Goal: Information Seeking & Learning: Learn about a topic

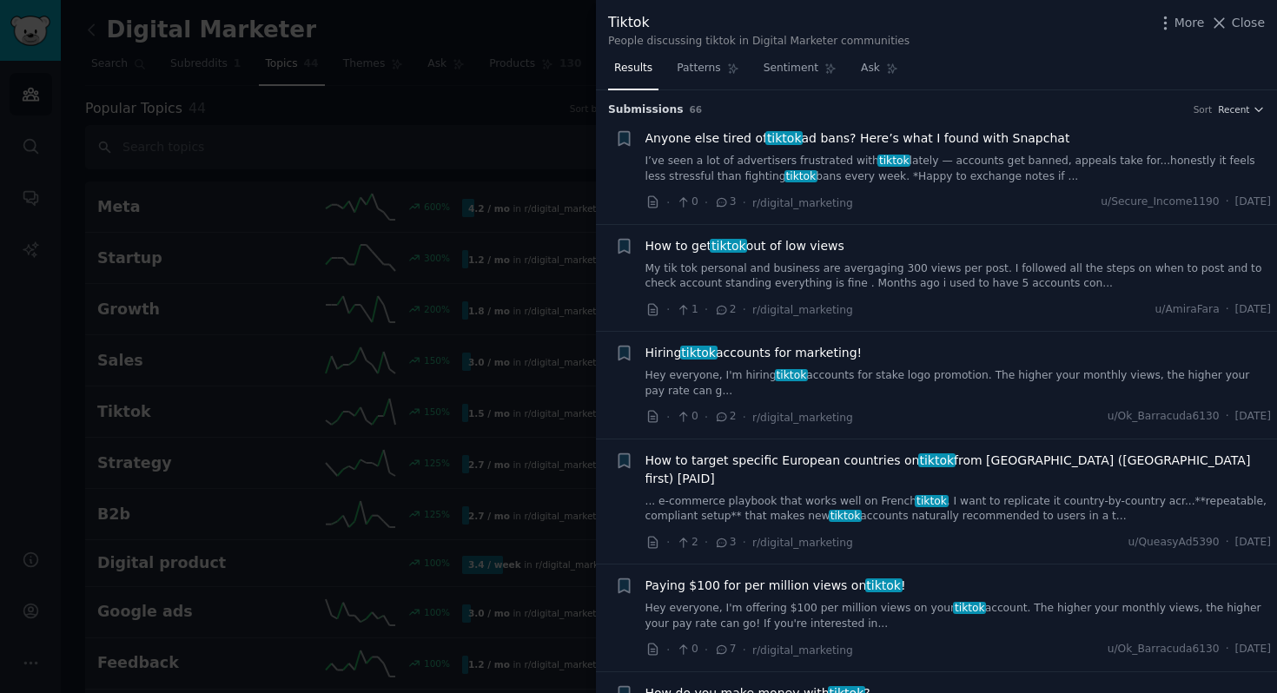
scroll to position [750, 0]
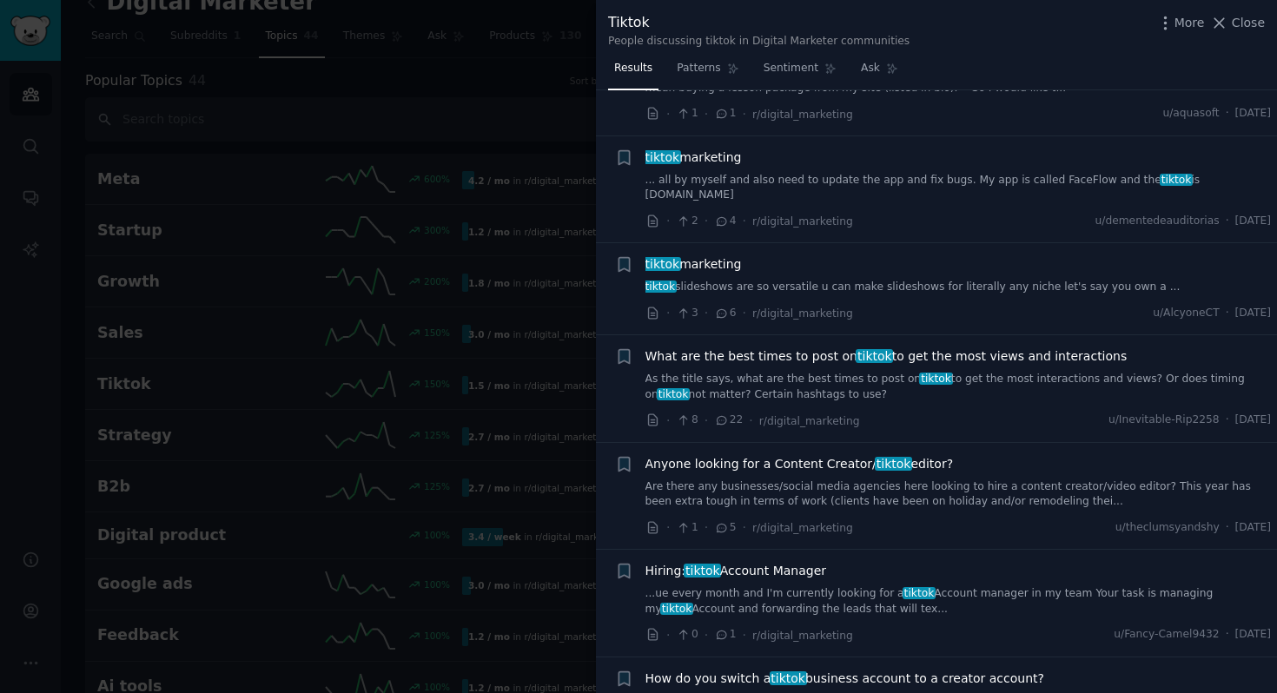
click at [470, 83] on div at bounding box center [638, 346] width 1277 height 693
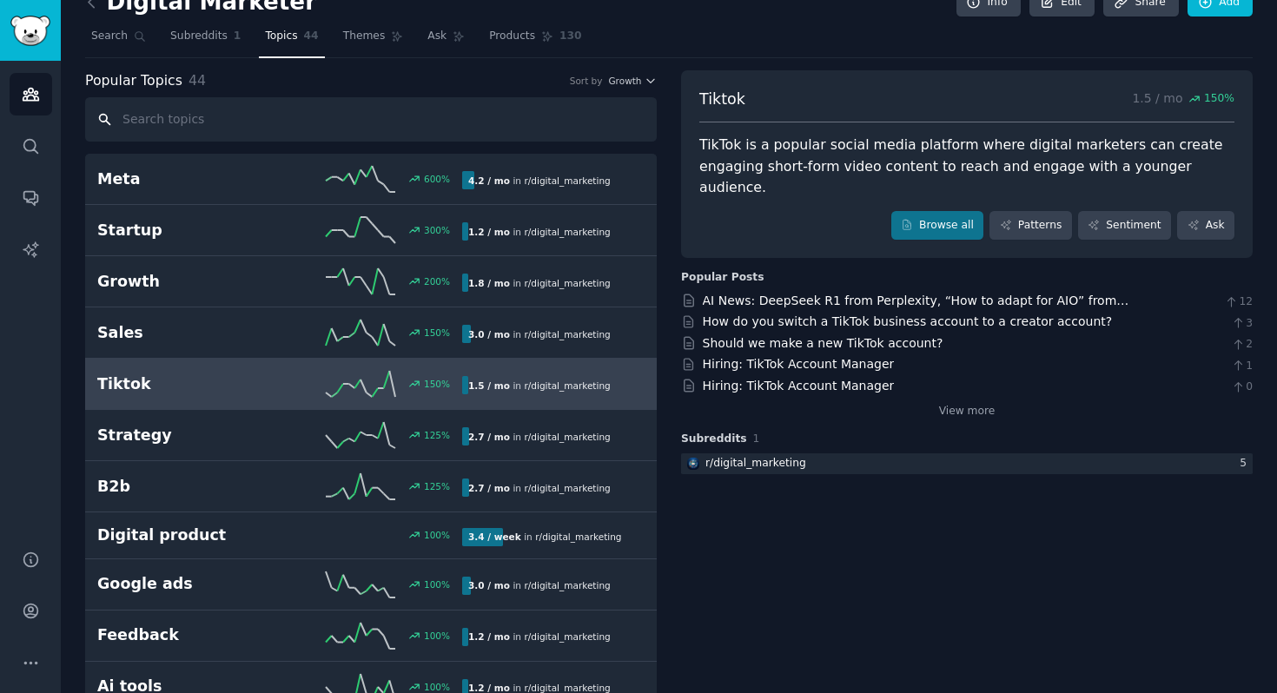
click at [175, 111] on input "text" at bounding box center [371, 119] width 572 height 44
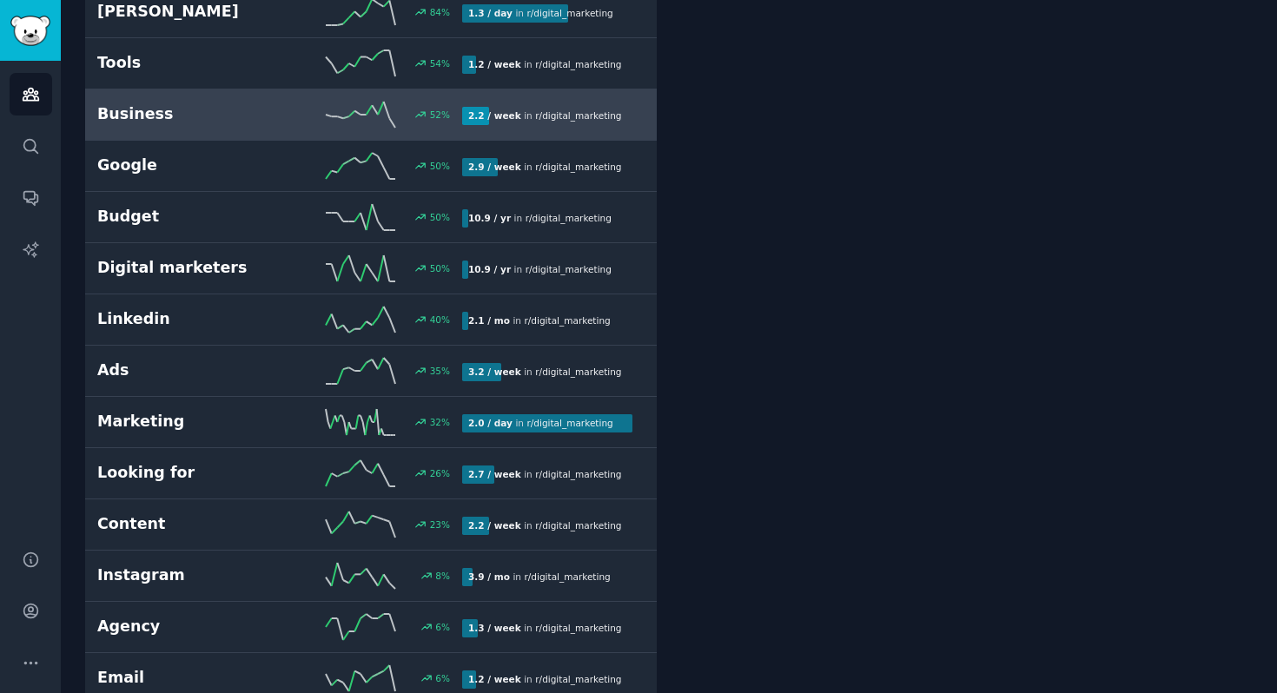
scroll to position [1010, 0]
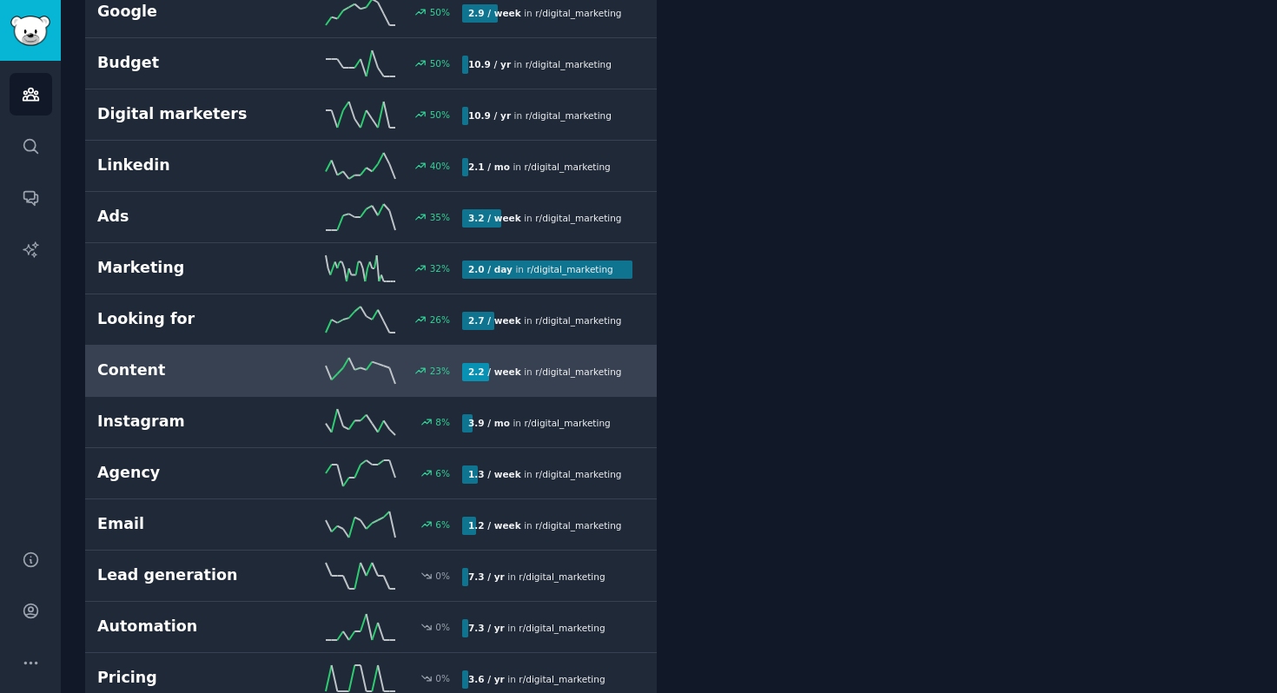
click at [182, 358] on div "Content 23 % 2.2 / week in r/ digital_marketing" at bounding box center [370, 371] width 547 height 26
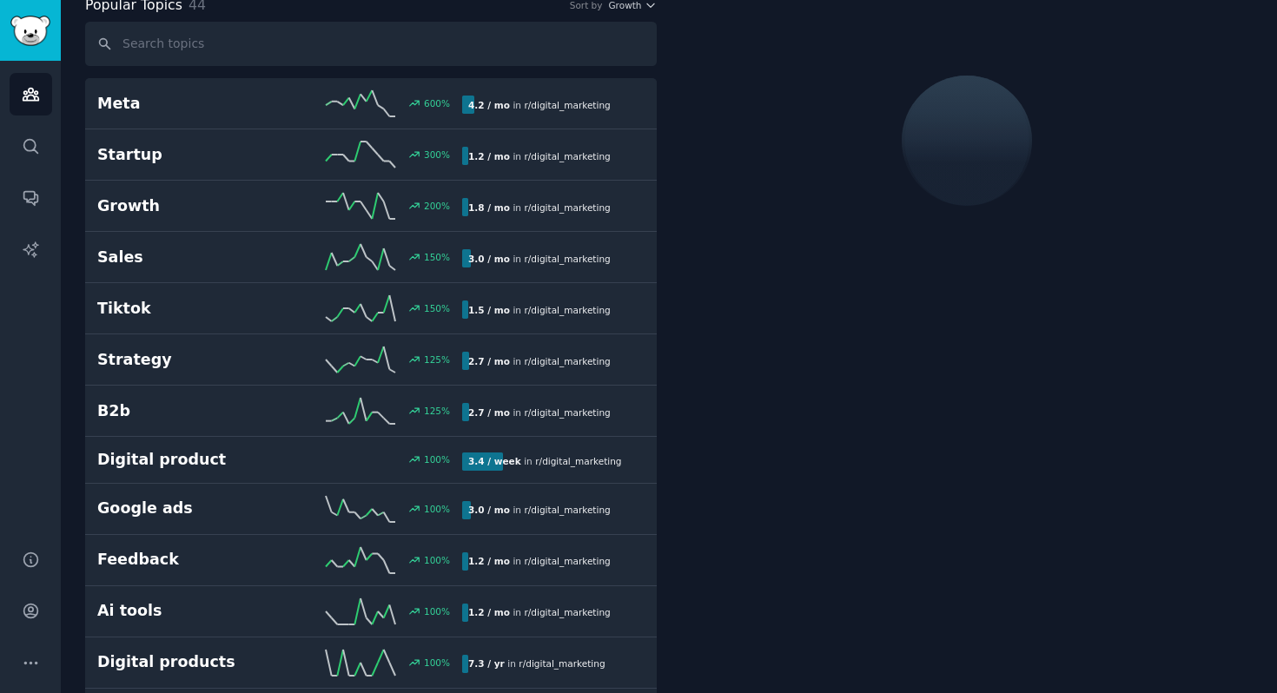
scroll to position [97, 0]
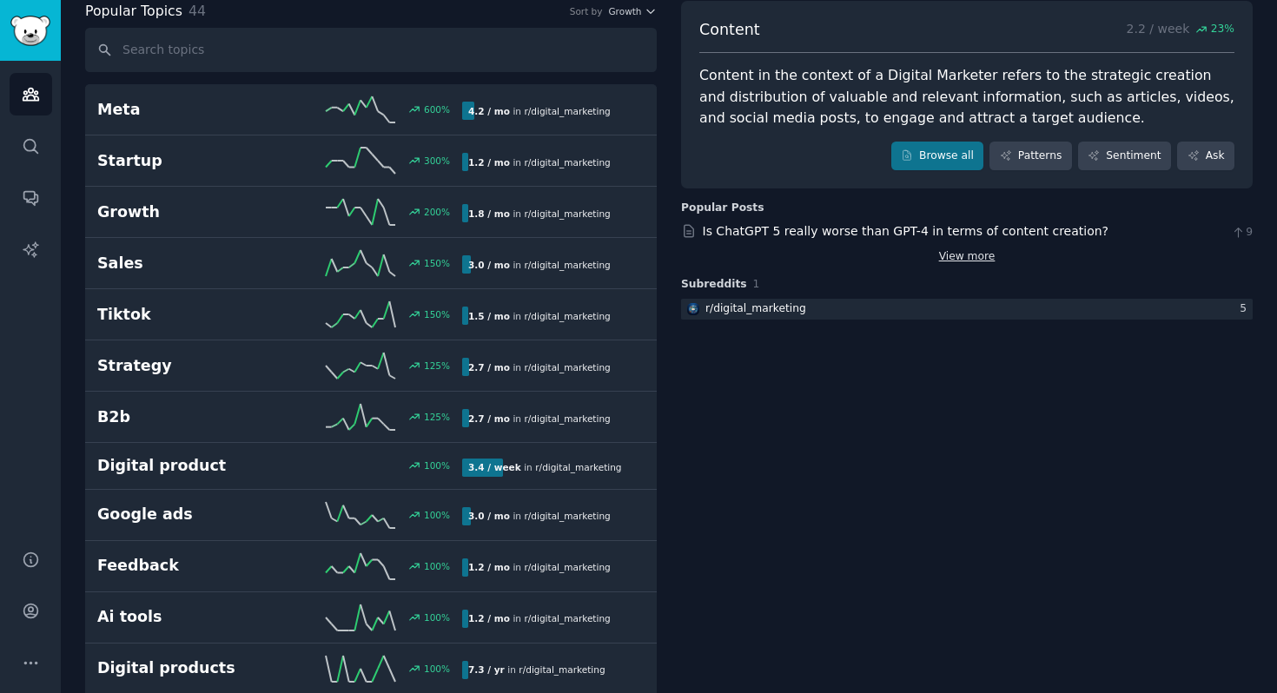
click at [949, 259] on link "View more" at bounding box center [967, 257] width 56 height 16
